Goal: Navigation & Orientation: Understand site structure

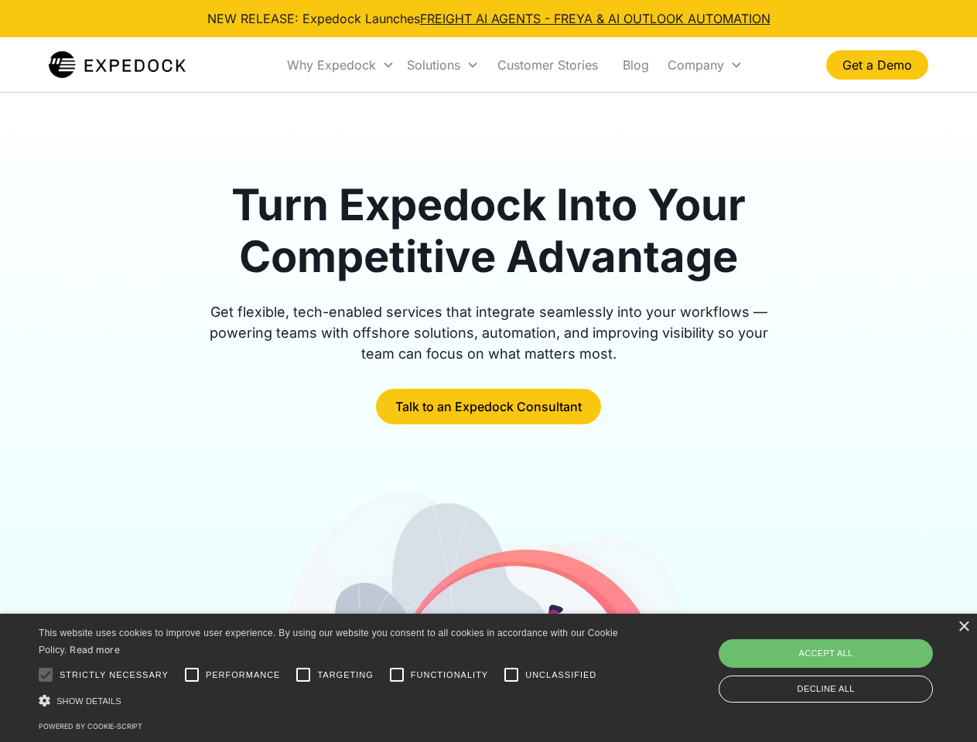
click at [341, 65] on div "Why Expedock" at bounding box center [331, 64] width 89 height 15
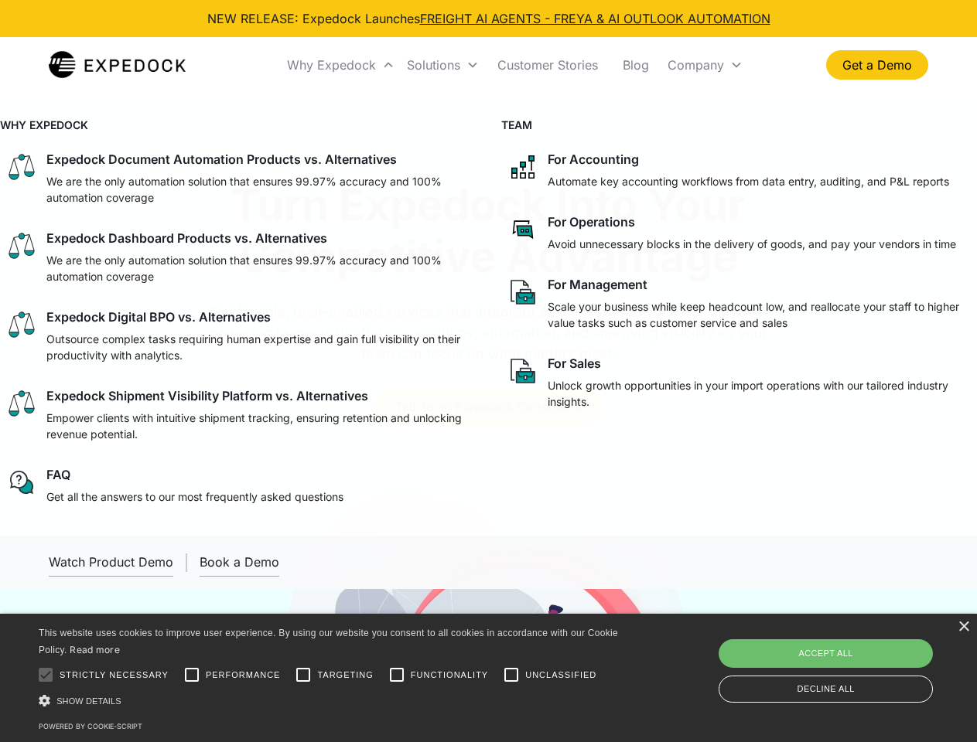
click at [442, 65] on div "Solutions" at bounding box center [433, 64] width 53 height 15
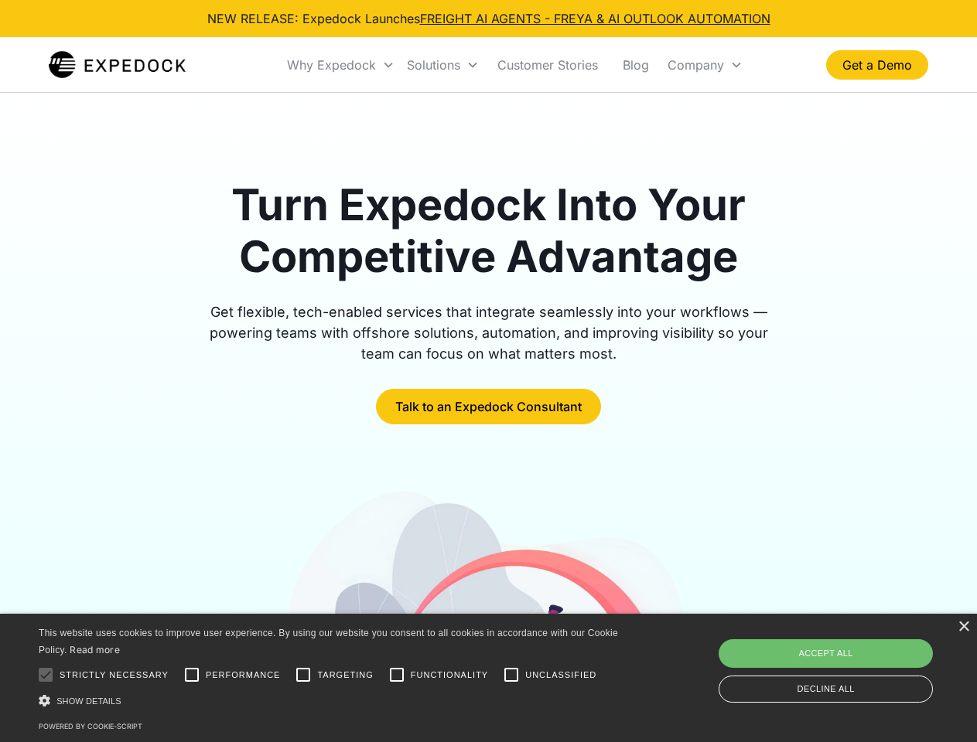
click at [705, 65] on div "Company" at bounding box center [695, 64] width 56 height 15
click at [46, 675] on div at bounding box center [45, 675] width 31 height 31
click at [192, 675] on input "Performance" at bounding box center [191, 675] width 31 height 31
checkbox input "true"
click at [303, 675] on input "Targeting" at bounding box center [303, 675] width 31 height 31
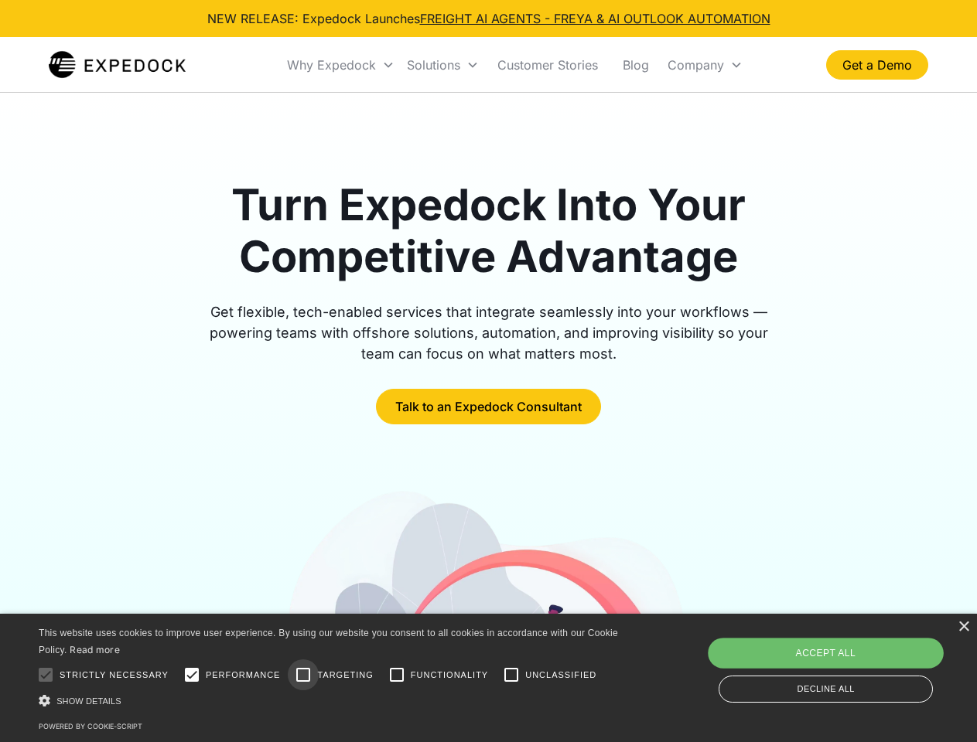
checkbox input "true"
click at [397, 675] on input "Functionality" at bounding box center [396, 675] width 31 height 31
checkbox input "true"
click at [511, 675] on input "Unclassified" at bounding box center [511, 675] width 31 height 31
checkbox input "true"
